Goal: Task Accomplishment & Management: Manage account settings

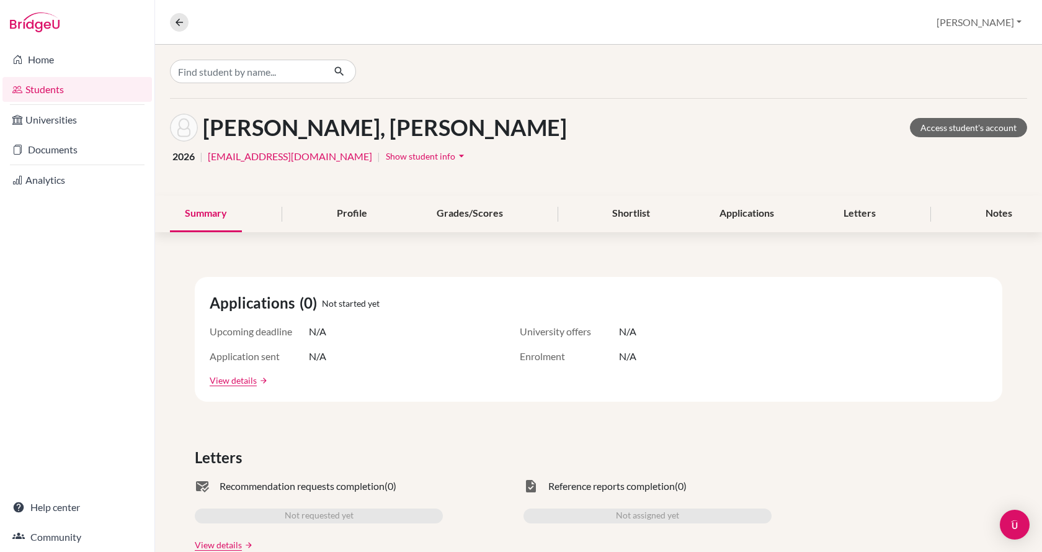
click at [69, 89] on link "Students" at bounding box center [77, 89] width 150 height 25
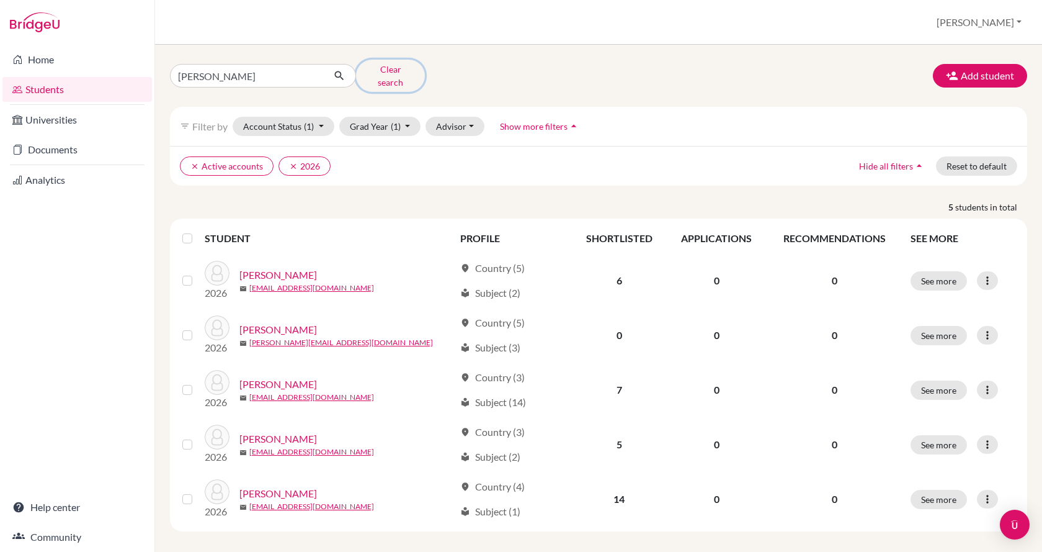
click at [395, 74] on button "Clear search" at bounding box center [390, 76] width 69 height 32
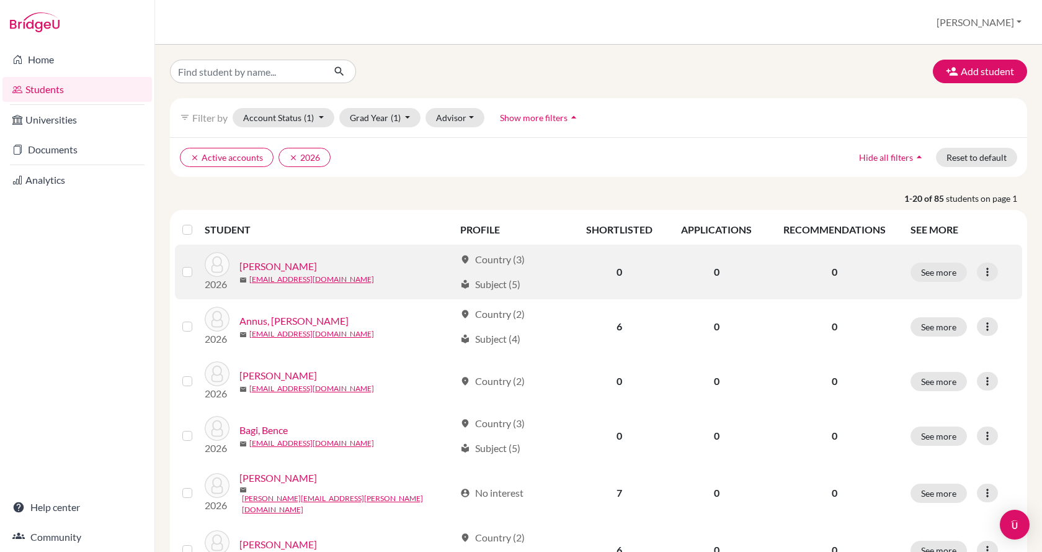
click at [292, 256] on div "2026 [PERSON_NAME] [EMAIL_ADDRESS][DOMAIN_NAME]" at bounding box center [324, 272] width 259 height 40
click at [291, 267] on link "[PERSON_NAME]" at bounding box center [279, 266] width 78 height 15
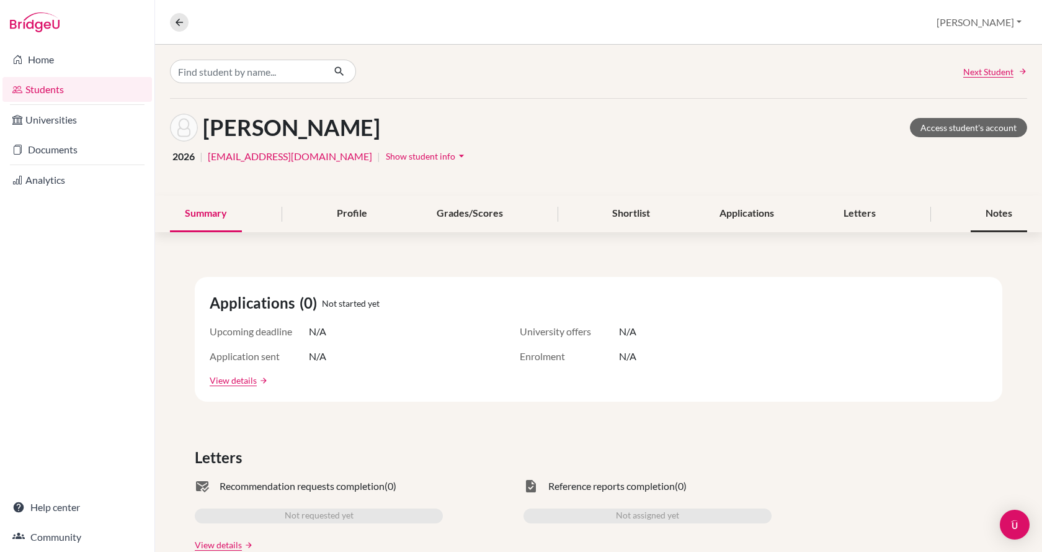
click at [982, 208] on div "Notes" at bounding box center [999, 213] width 56 height 37
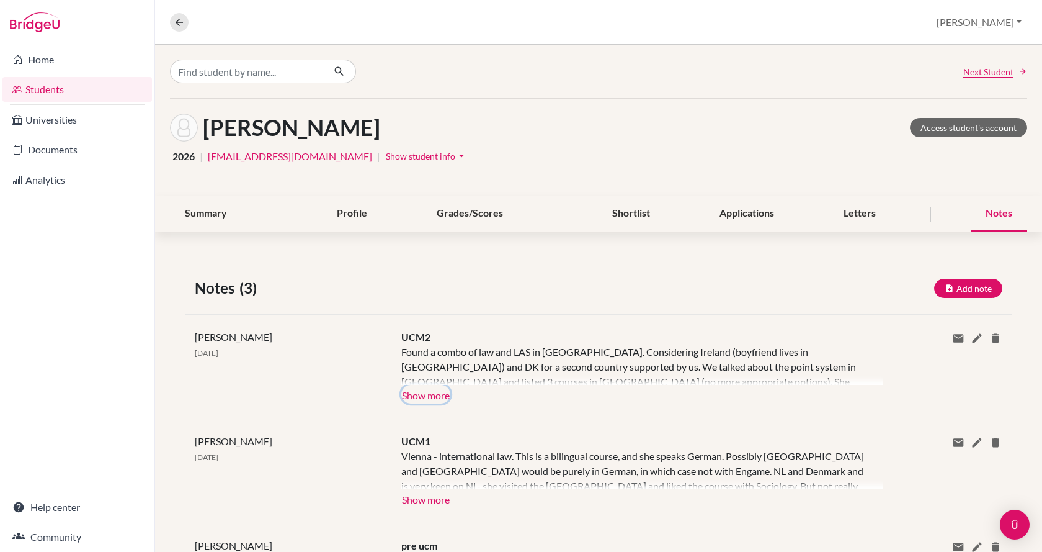
click at [411, 389] on button "Show more" at bounding box center [425, 394] width 49 height 19
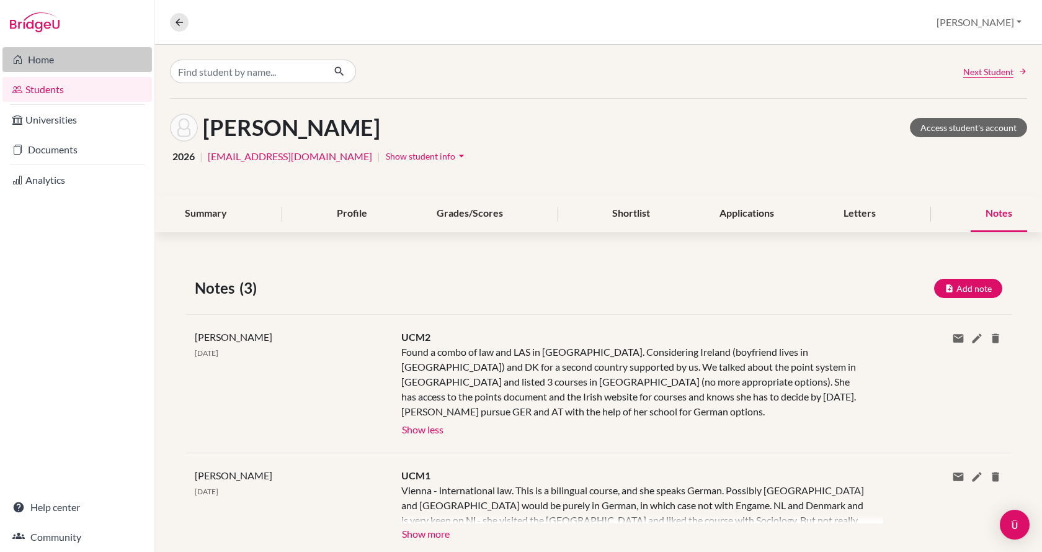
click at [75, 64] on link "Home" at bounding box center [77, 59] width 150 height 25
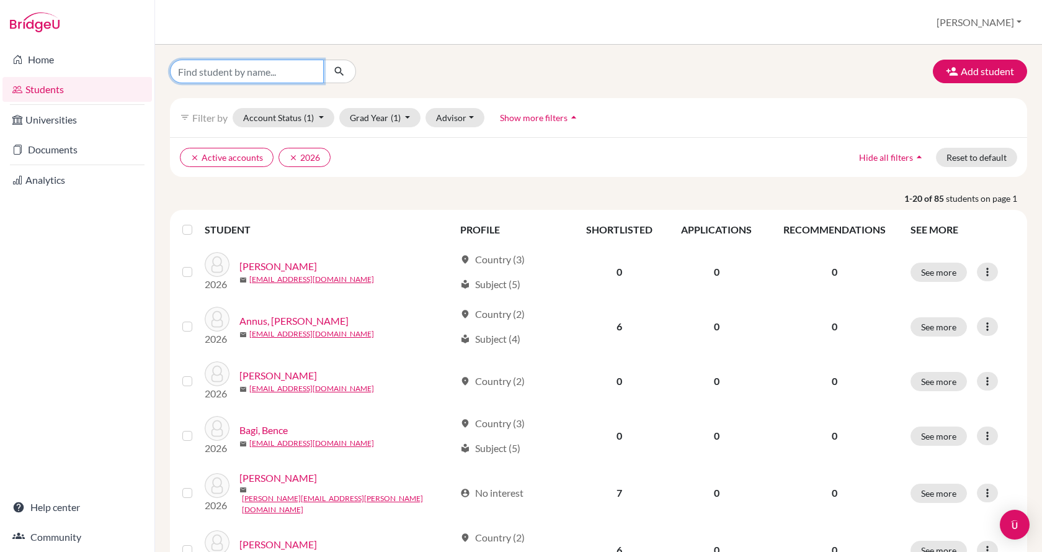
click at [244, 69] on input "Find student by name..." at bounding box center [247, 72] width 154 height 24
type input "A"
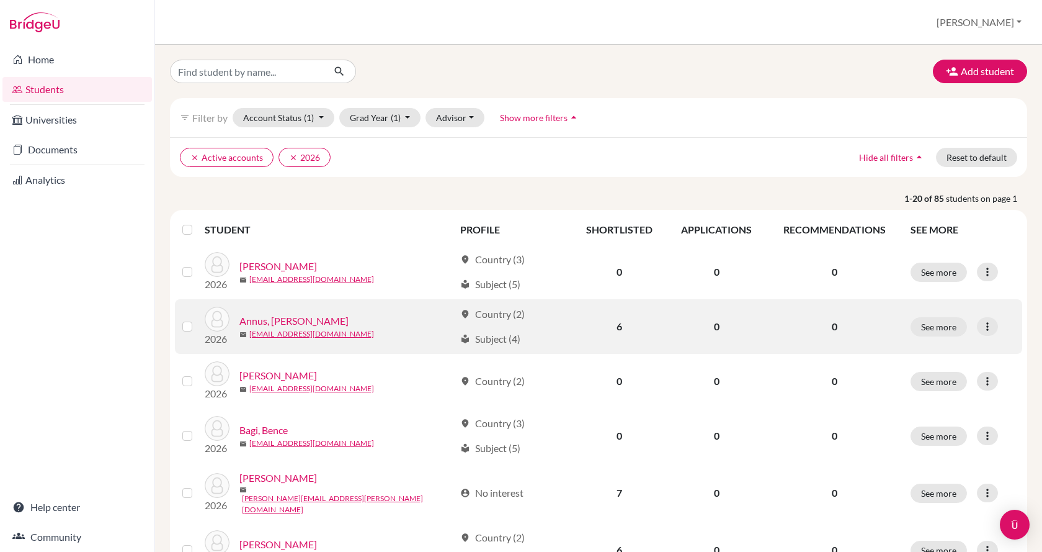
click at [276, 323] on link "Annus, [PERSON_NAME]" at bounding box center [294, 320] width 109 height 15
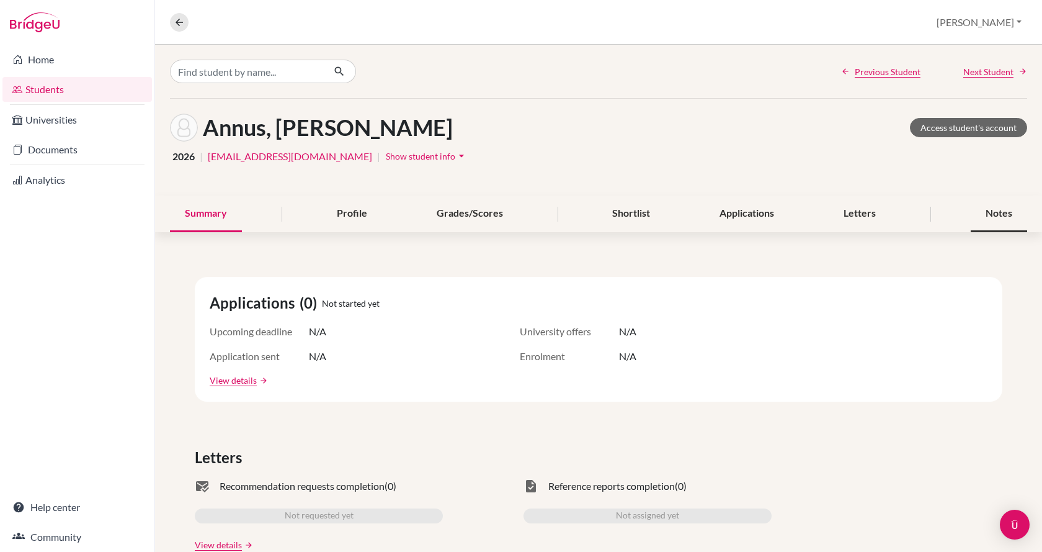
click at [975, 215] on div "Notes" at bounding box center [999, 213] width 56 height 37
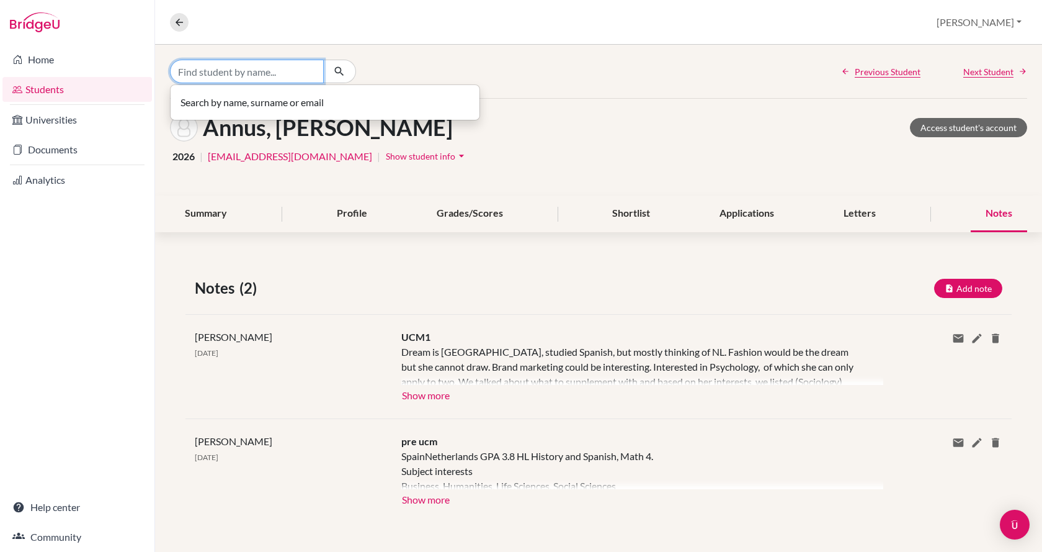
click at [279, 70] on input "Find student by name..." at bounding box center [247, 72] width 154 height 24
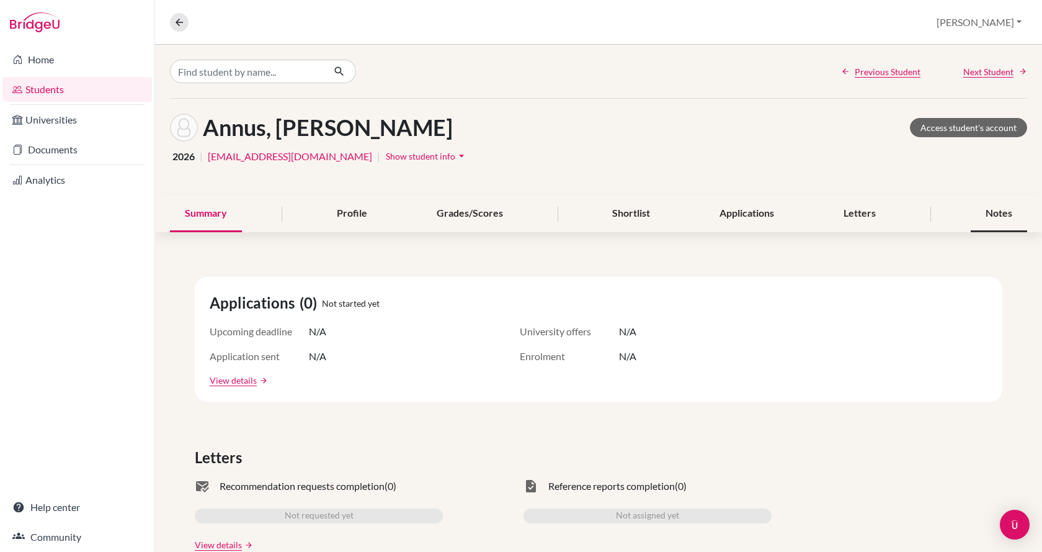
click at [977, 214] on div "Notes" at bounding box center [999, 213] width 56 height 37
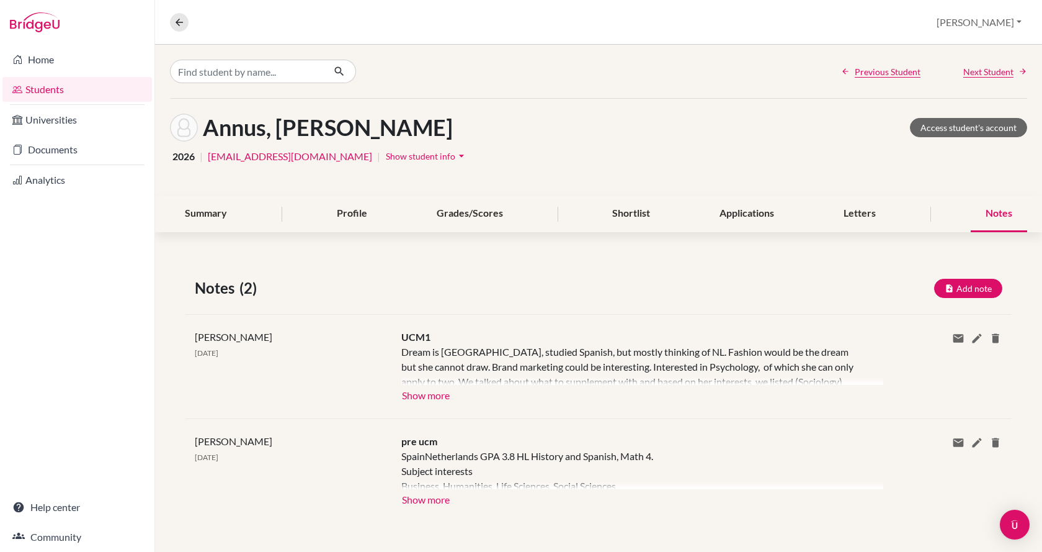
click at [362, 145] on div "Annus, Dorottya Access student's account 2026 | dorci.annus03@gmail.com | Show …" at bounding box center [598, 147] width 887 height 97
click at [386, 154] on span "Show student info" at bounding box center [420, 156] width 69 height 11
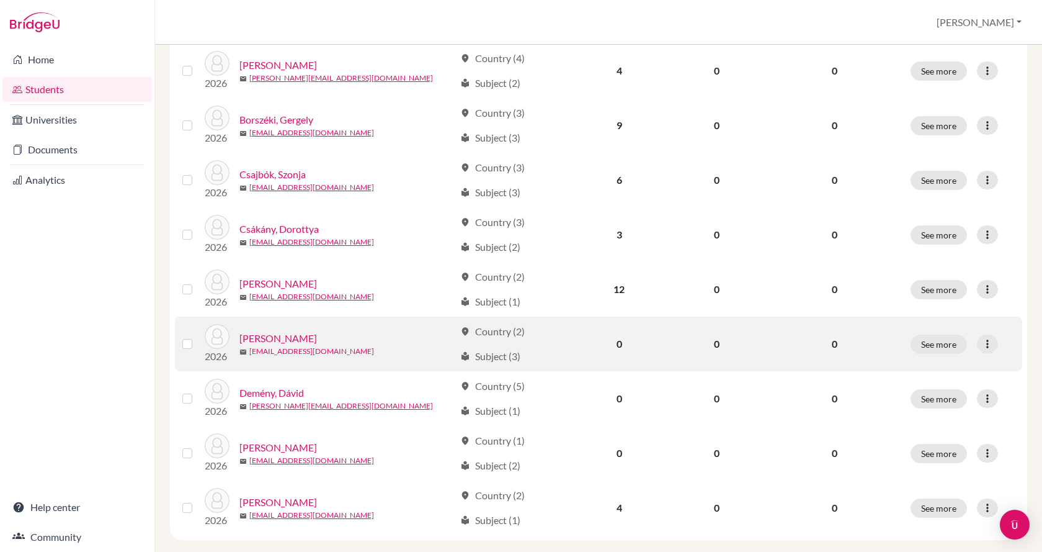
scroll to position [868, 0]
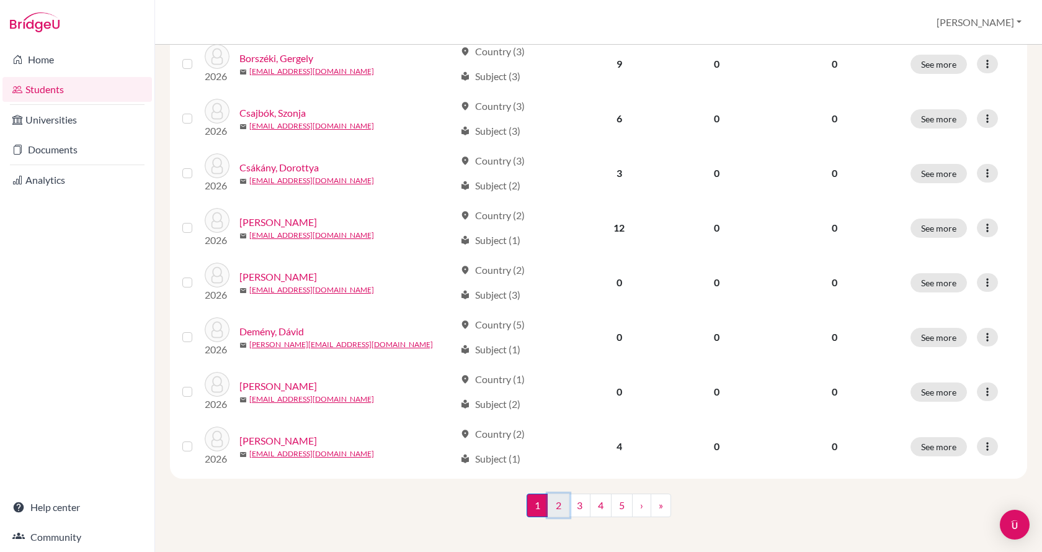
click at [554, 497] on link "2" at bounding box center [559, 505] width 22 height 24
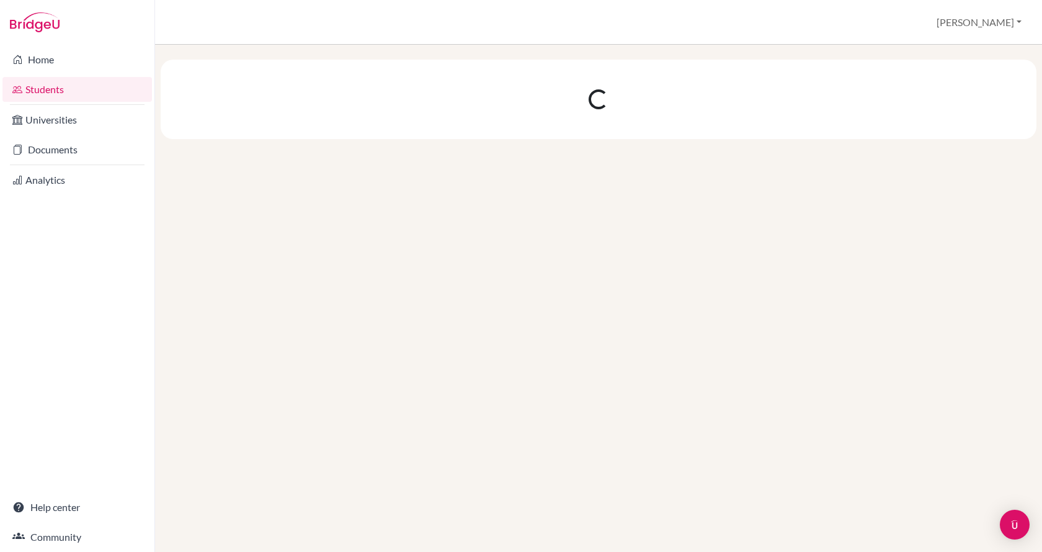
scroll to position [0, 0]
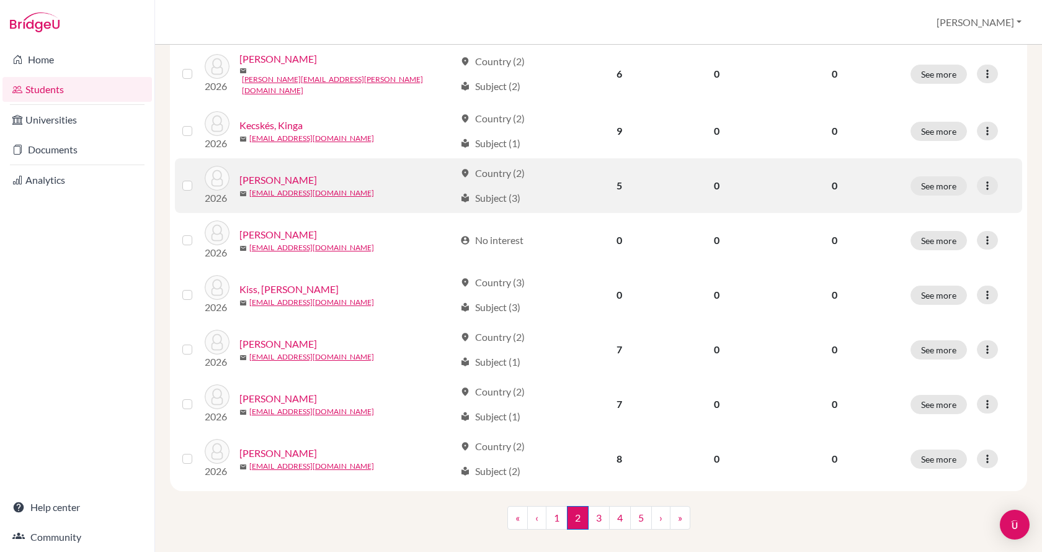
scroll to position [868, 0]
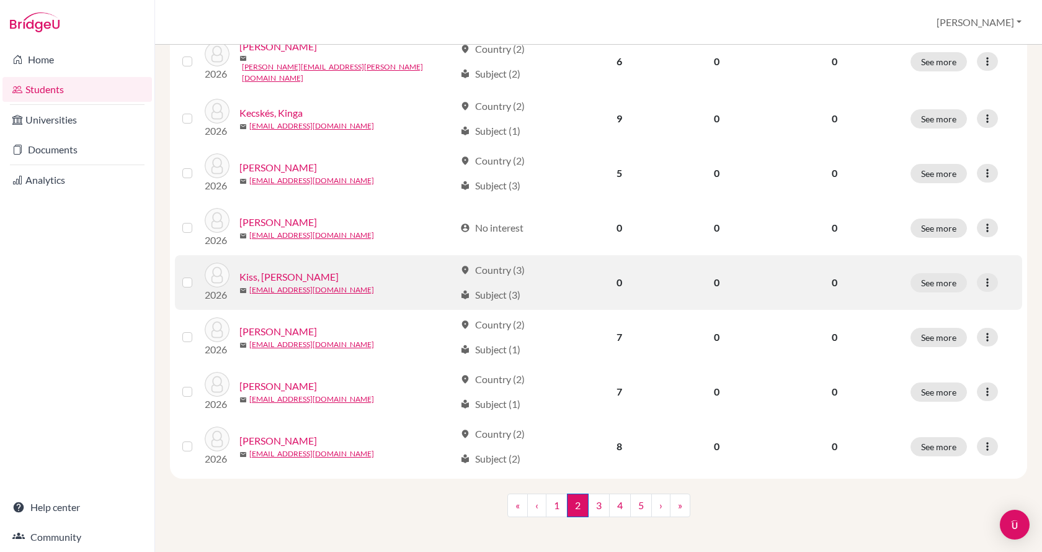
click at [254, 270] on link "Kiss, Abel" at bounding box center [289, 276] width 99 height 15
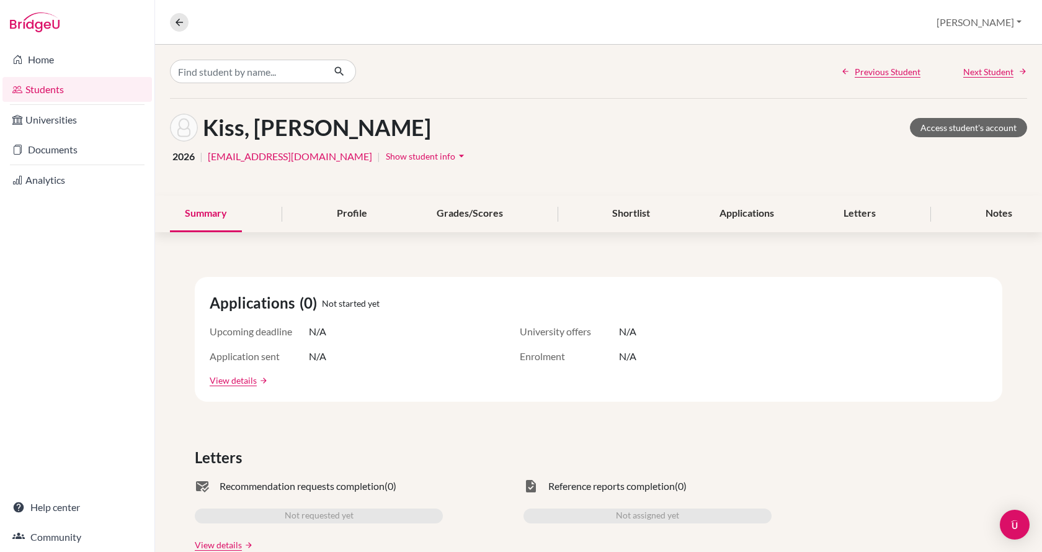
click at [386, 156] on span "Show student info" at bounding box center [420, 156] width 69 height 11
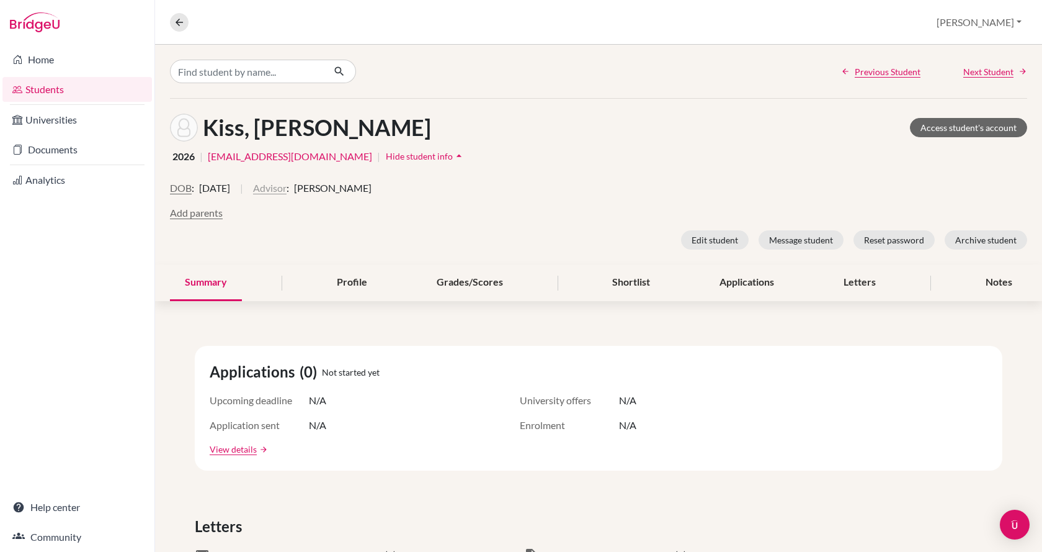
click at [287, 191] on button "Advisor" at bounding box center [270, 188] width 34 height 15
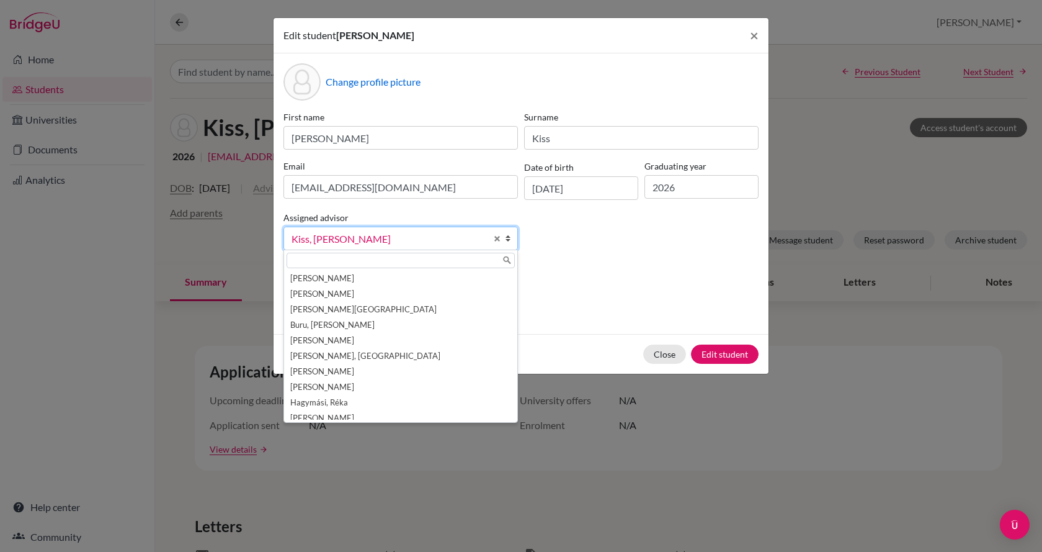
scroll to position [53, 0]
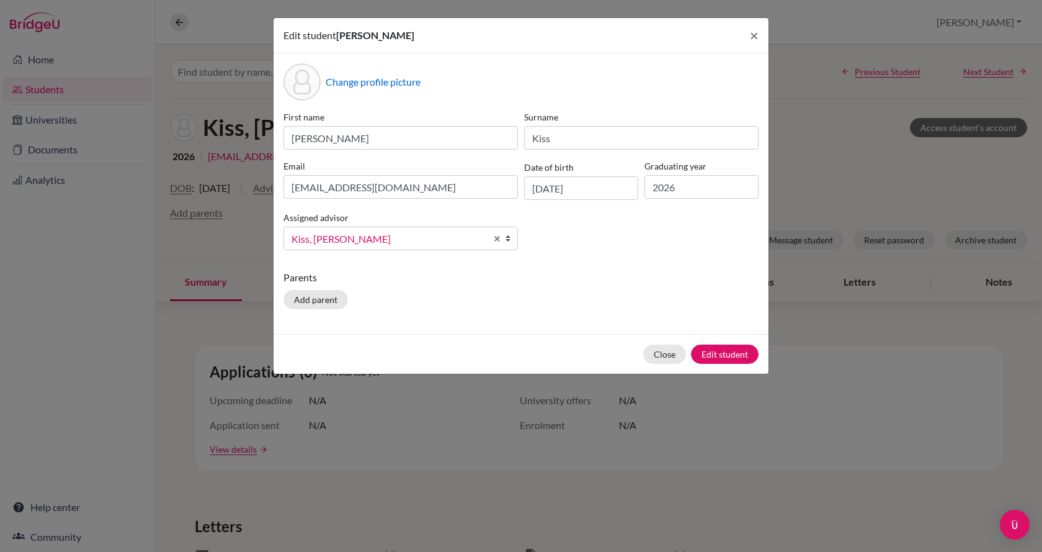
click at [339, 235] on span "Kiss, Jay" at bounding box center [389, 239] width 195 height 16
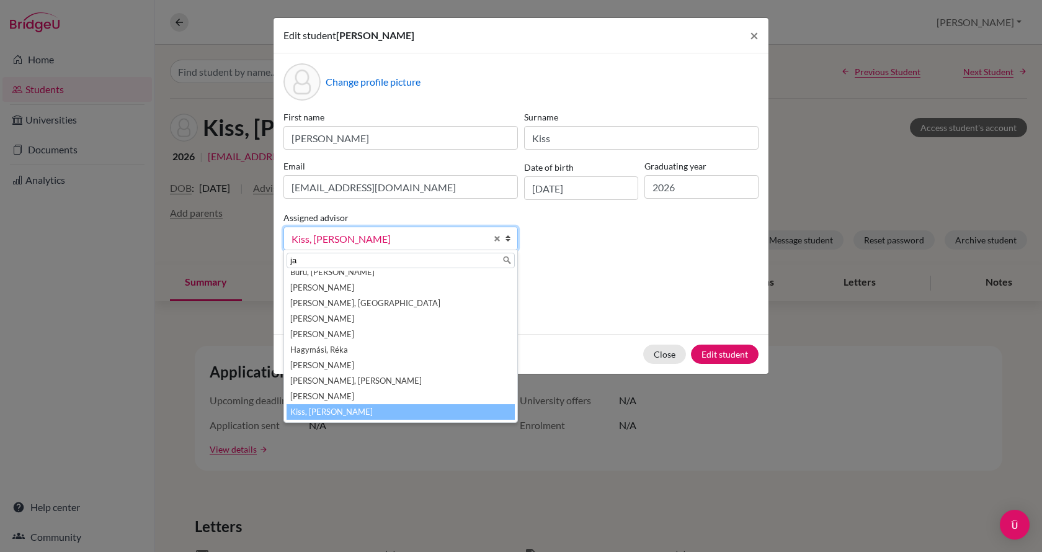
scroll to position [0, 0]
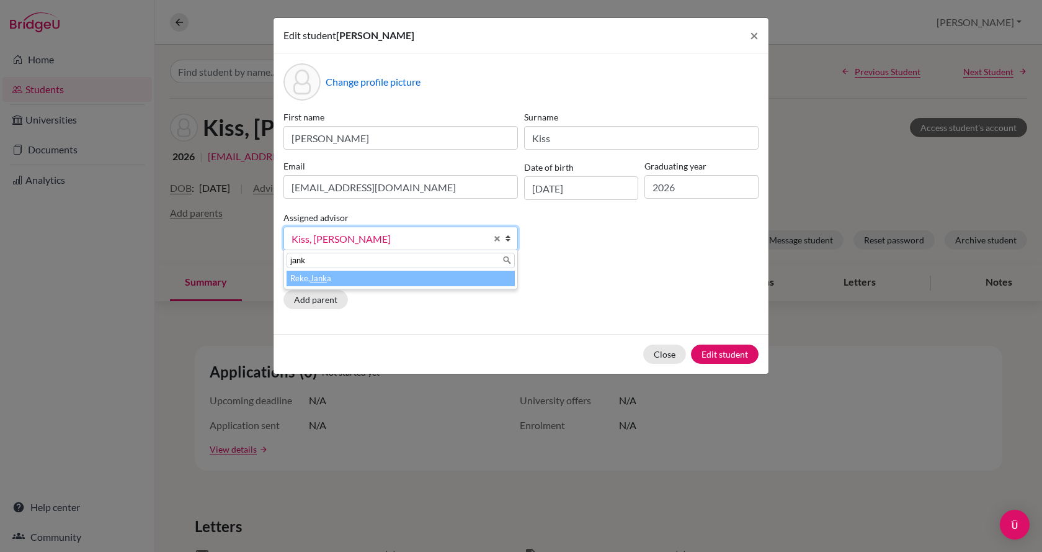
type input "jank"
click at [325, 282] on em "Jank" at bounding box center [318, 278] width 17 height 10
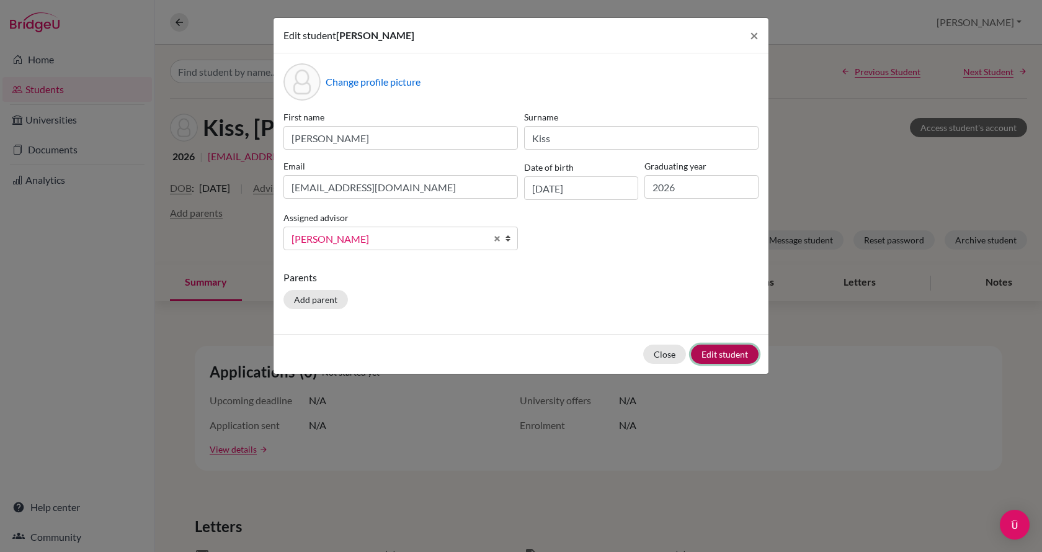
click at [742, 353] on button "Edit student" at bounding box center [725, 353] width 68 height 19
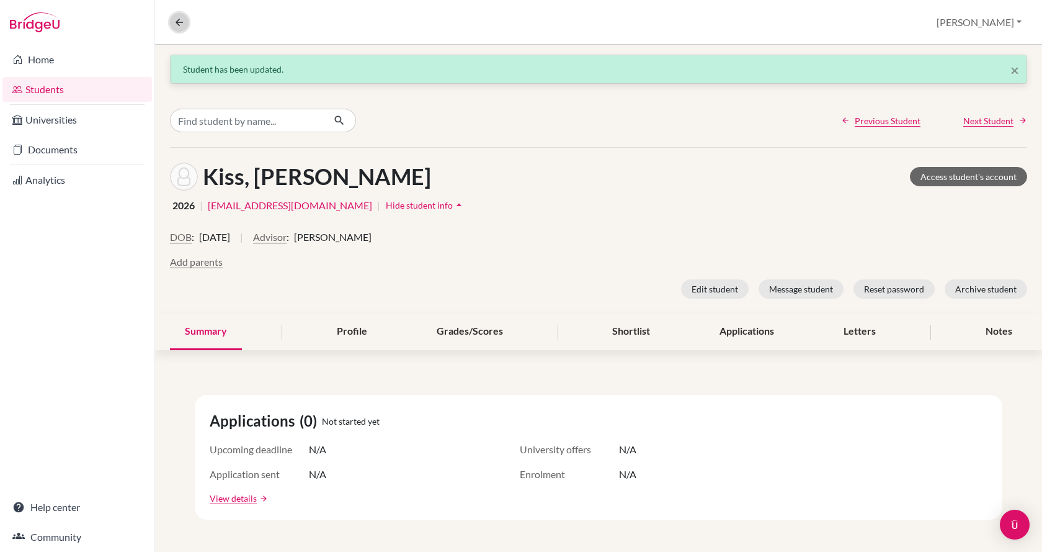
click at [182, 24] on icon at bounding box center [179, 22] width 11 height 11
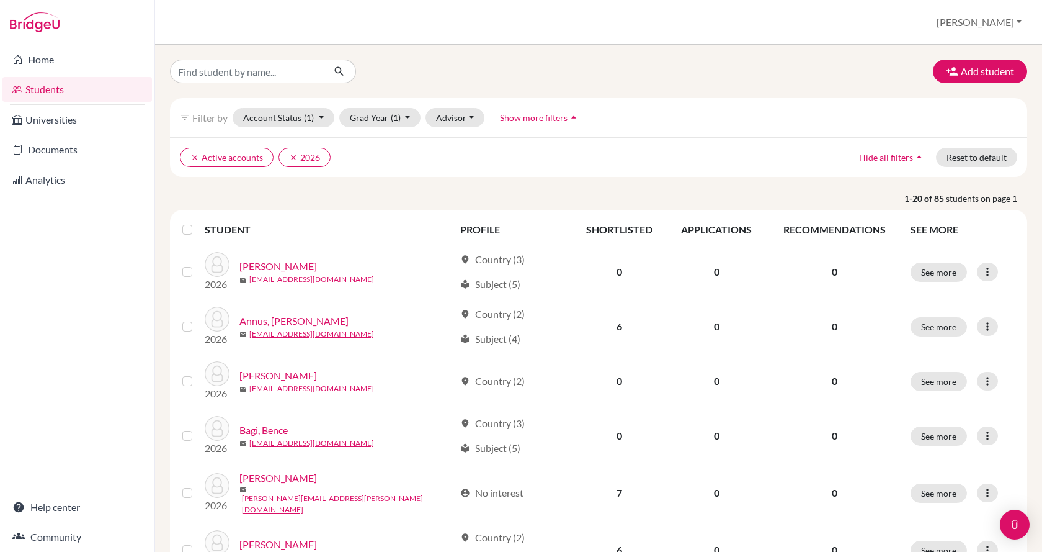
click at [68, 86] on link "Students" at bounding box center [77, 89] width 150 height 25
